Goal: Task Accomplishment & Management: Use online tool/utility

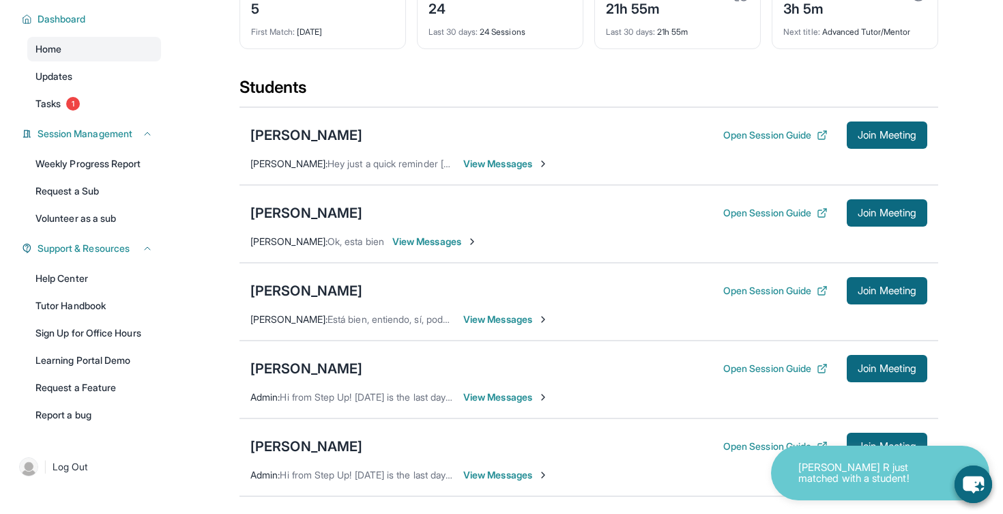
scroll to position [96, 0]
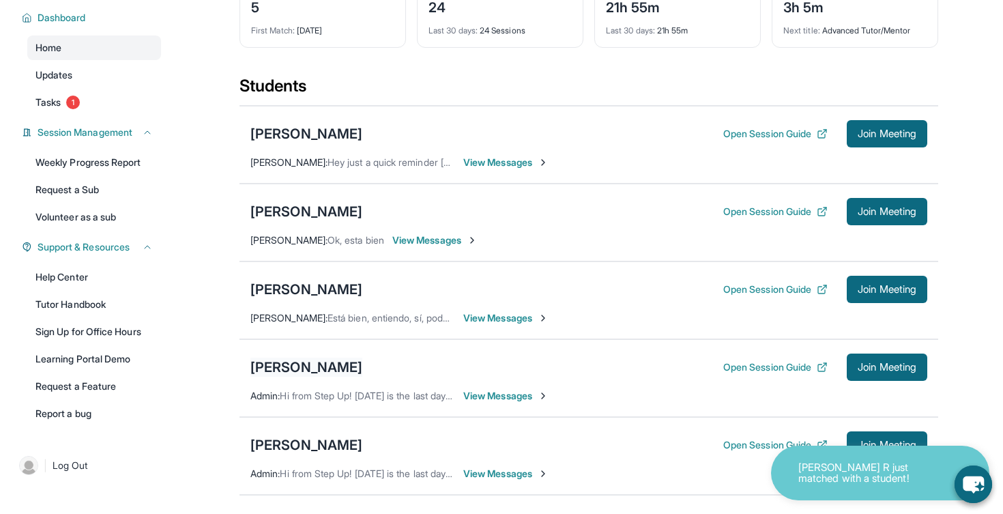
click at [293, 373] on div "[PERSON_NAME]" at bounding box center [306, 367] width 112 height 19
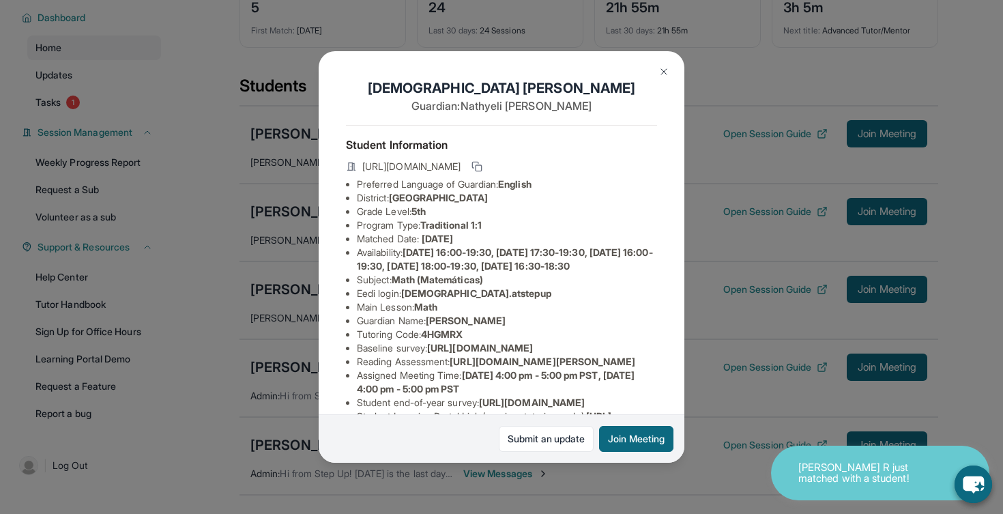
click at [665, 66] on button at bounding box center [663, 71] width 27 height 27
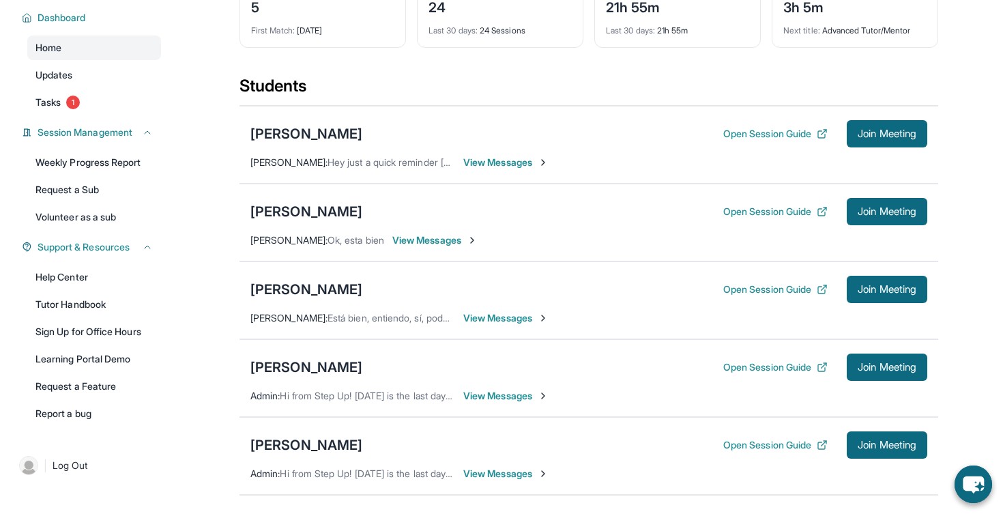
click at [611, 360] on div "[DEMOGRAPHIC_DATA][PERSON_NAME] Open Session Guide Join Meeting" at bounding box center [588, 367] width 677 height 27
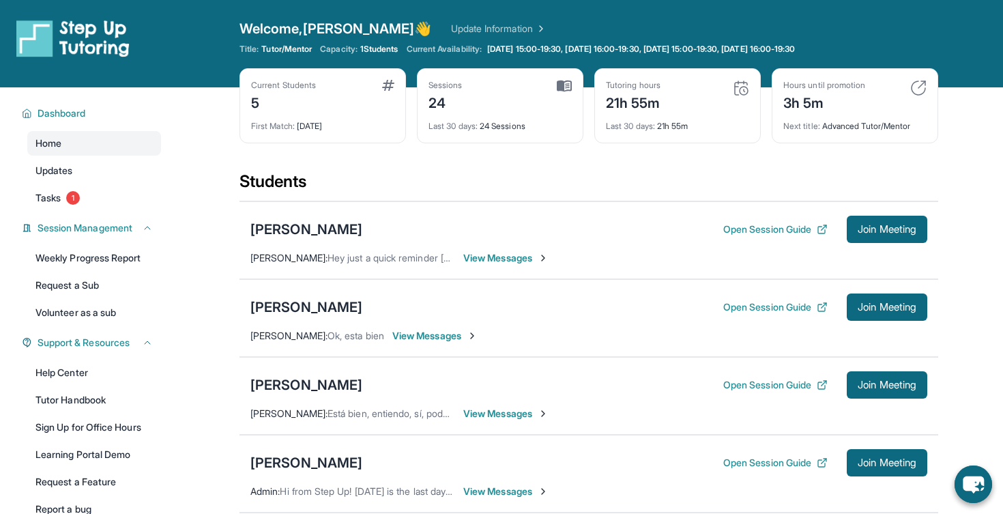
scroll to position [0, 0]
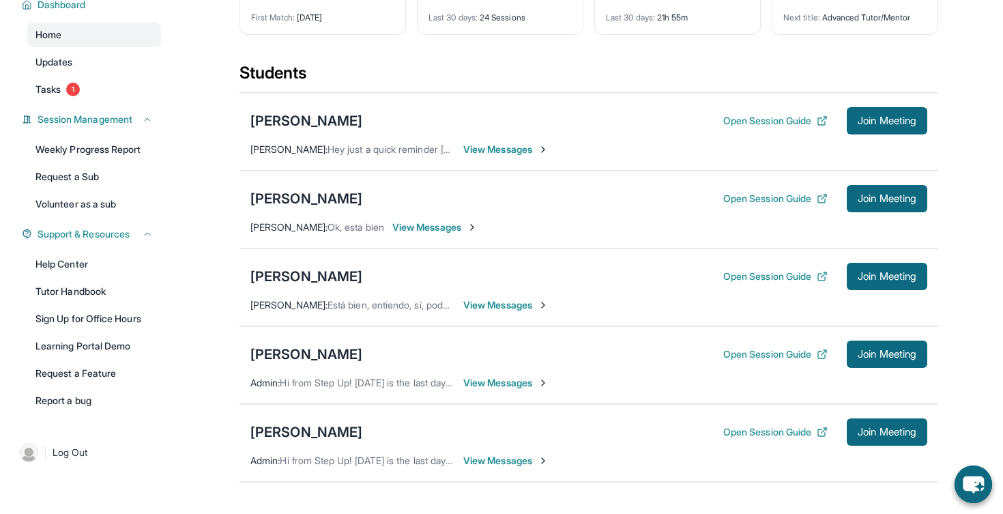
scroll to position [146, 0]
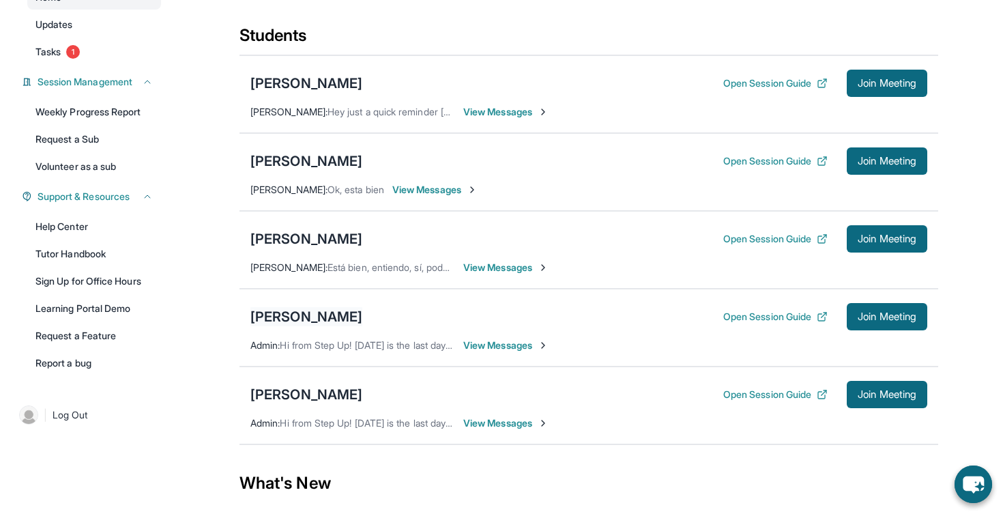
click at [320, 316] on div "[PERSON_NAME]" at bounding box center [306, 316] width 112 height 19
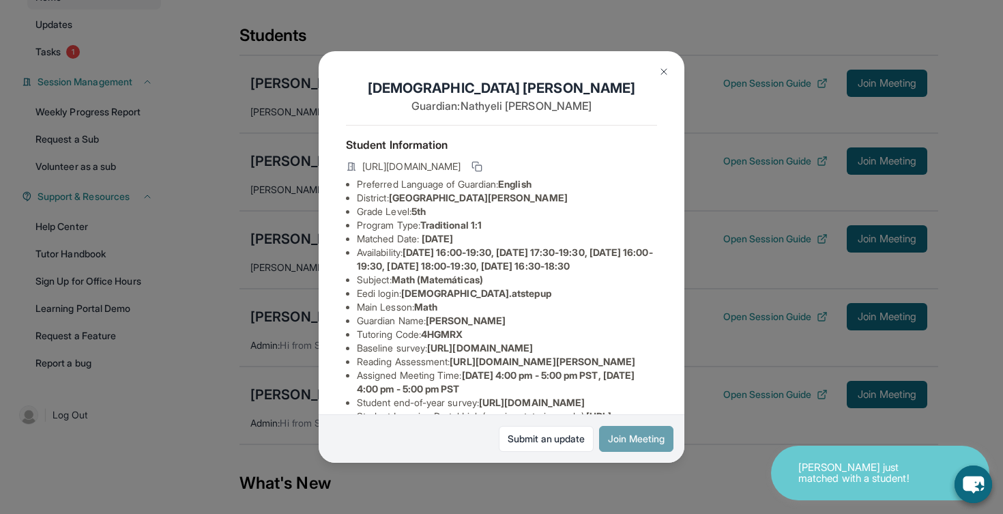
click at [647, 433] on button "Join Meeting" at bounding box center [636, 439] width 74 height 26
